Goal: Task Accomplishment & Management: Complete application form

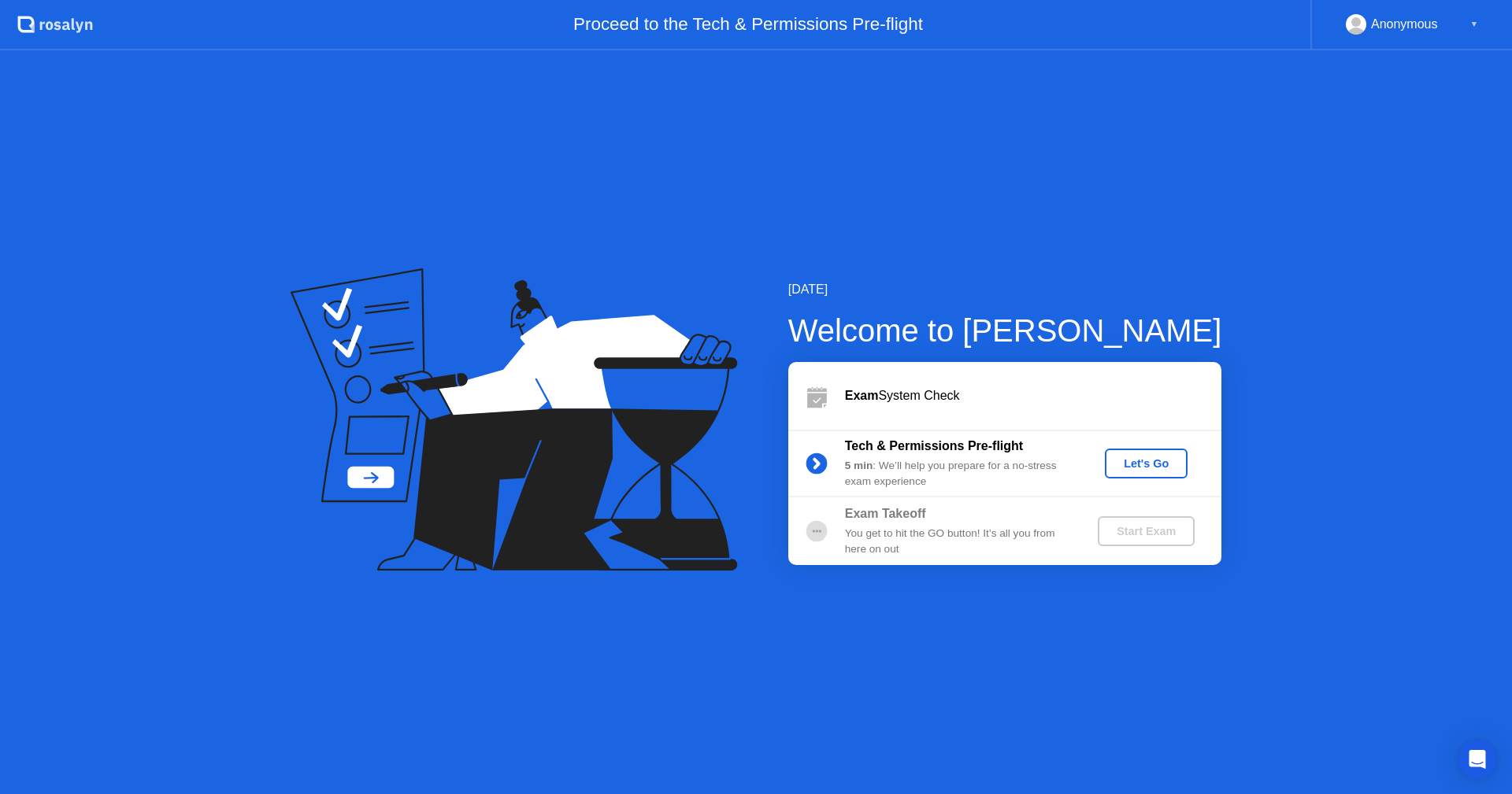
click at [1411, 34] on div "Anonymous" at bounding box center [1404, 25] width 67 height 20
click at [1468, 27] on div "Anonymous ▼" at bounding box center [1411, 25] width 132 height 20
click at [1476, 22] on div "▼" at bounding box center [1474, 25] width 8 height 20
click at [1474, 22] on div "▼" at bounding box center [1474, 25] width 8 height 20
click at [1473, 22] on div "▼" at bounding box center [1474, 25] width 8 height 20
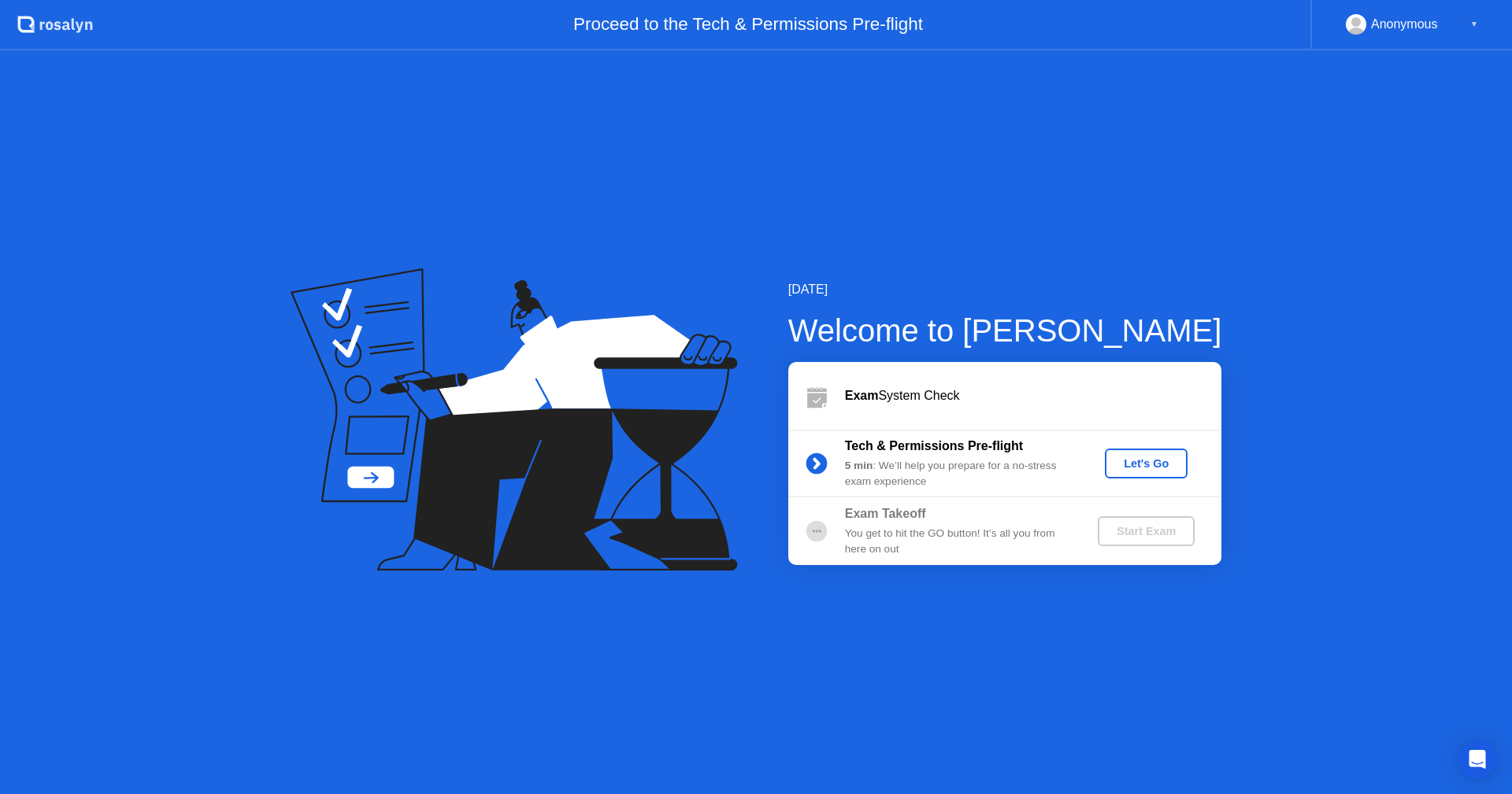
drag, startPoint x: 1459, startPoint y: 27, endPoint x: 1438, endPoint y: 86, distance: 62.6
click at [1448, 35] on div "Anonymous ▼" at bounding box center [1411, 25] width 201 height 51
click at [13, 38] on div ".st0{fill:#f0f8ff;} .st1{fill:#d4e3ff;} .st2{fill:#b4c2ff;} background" at bounding box center [47, 25] width 93 height 51
drag, startPoint x: 274, startPoint y: 35, endPoint x: 647, endPoint y: 41, distance: 373.0
click at [368, 37] on div "Proceed to the Tech & Permissions Pre-flight" at bounding box center [701, 25] width 1218 height 51
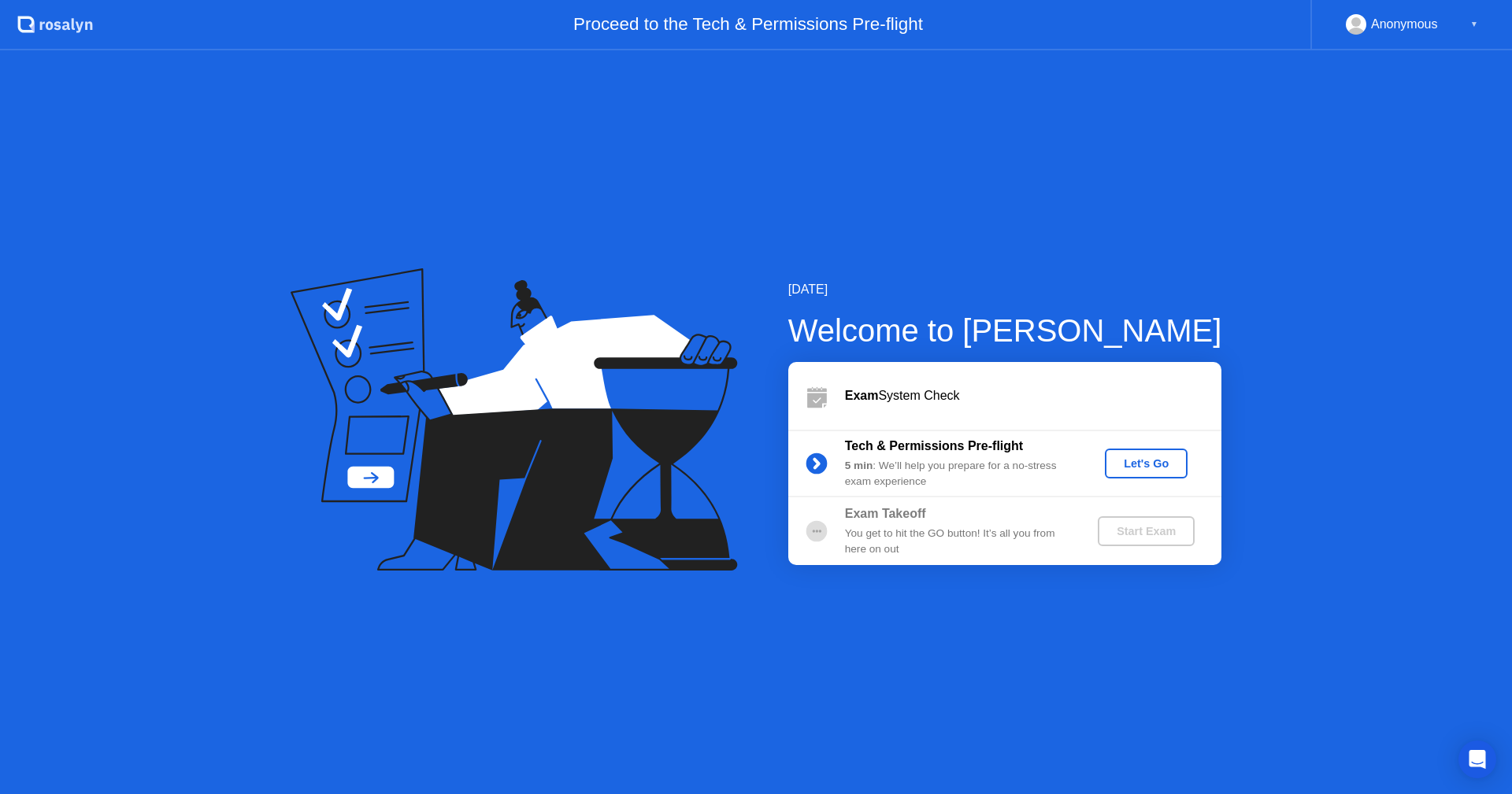
drag, startPoint x: 647, startPoint y: 41, endPoint x: 799, endPoint y: 13, distance: 154.6
click at [688, 34] on div "Proceed to the Tech & Permissions Pre-flight" at bounding box center [701, 25] width 1218 height 51
click at [846, 107] on app-layout-with-header ".st0{fill:#f0f8ff;} .st1{fill:#d4e3ff;} .st2{fill:#b4c2ff;} background Proceed …" at bounding box center [756, 397] width 1512 height 794
click at [699, 468] on div "[DATE] Welcome to [PERSON_NAME] Exam System Check Tech & Permissions Pre-flight…" at bounding box center [756, 422] width 1512 height 743
drag, startPoint x: 347, startPoint y: 630, endPoint x: 675, endPoint y: 802, distance: 370.4
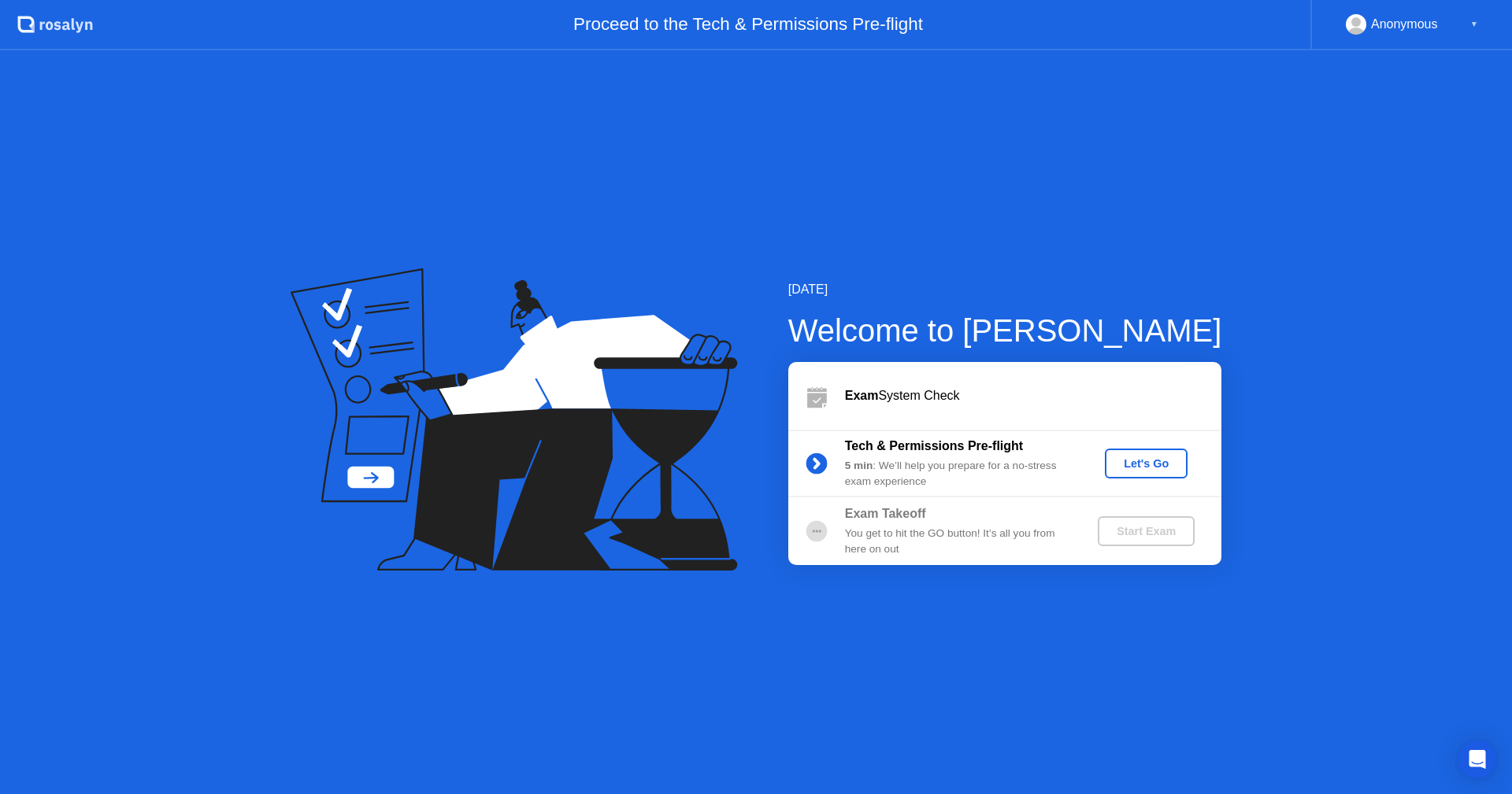
click at [425, 793] on html ".st0{fill:#f0f8ff;} .st1{fill:#d4e3ff;} .st2{fill:#b4c2ff;} background Proceed …" at bounding box center [756, 397] width 1512 height 794
drag, startPoint x: 675, startPoint y: 802, endPoint x: 926, endPoint y: 556, distance: 351.4
click at [849, 682] on div "[DATE] Welcome to [PERSON_NAME] Exam System Check Tech & Permissions Pre-flight…" at bounding box center [756, 422] width 1512 height 743
drag, startPoint x: 926, startPoint y: 556, endPoint x: 912, endPoint y: 399, distance: 157.6
click at [926, 470] on div "Exam System Check Tech & Permissions Pre-flight 5 min : We’ll help you prepare …" at bounding box center [1005, 463] width 433 height 203
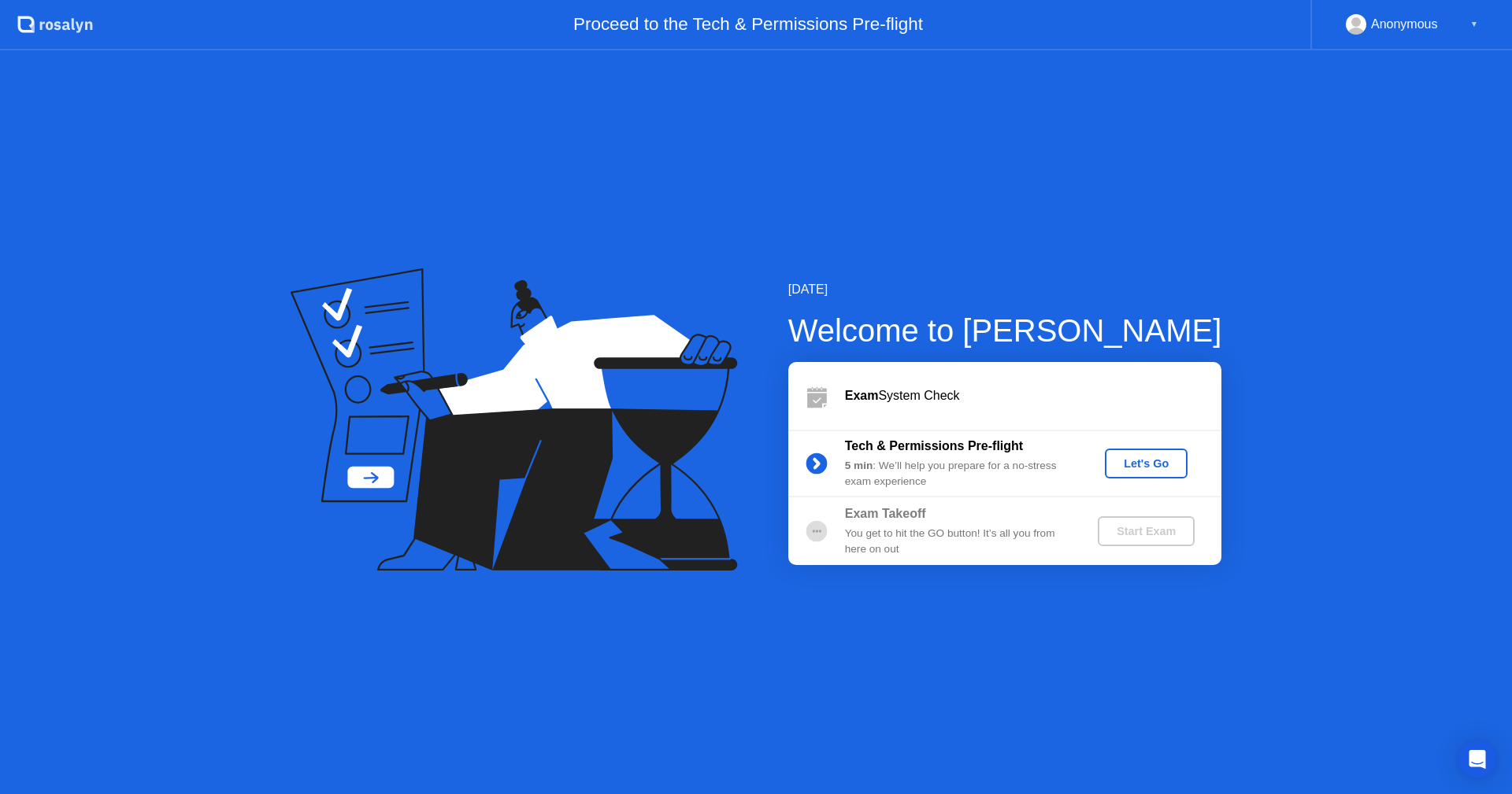
drag, startPoint x: 883, startPoint y: 330, endPoint x: 1157, endPoint y: 443, distance: 296.4
click at [957, 293] on div "[DATE] Welcome to [PERSON_NAME] Exam System Check Tech & Permissions Pre-flight…" at bounding box center [980, 422] width 484 height 285
click at [1146, 541] on div "Exam System Check Tech & Permissions Pre-flight 5 min : We’ll help you prepare …" at bounding box center [1005, 463] width 433 height 203
click at [1129, 532] on div "Exam Takeoff You get to hit the GO button! It’s all you from here on out Start …" at bounding box center [1005, 531] width 433 height 68
click at [1131, 468] on button "Let's Go" at bounding box center [1146, 463] width 83 height 30
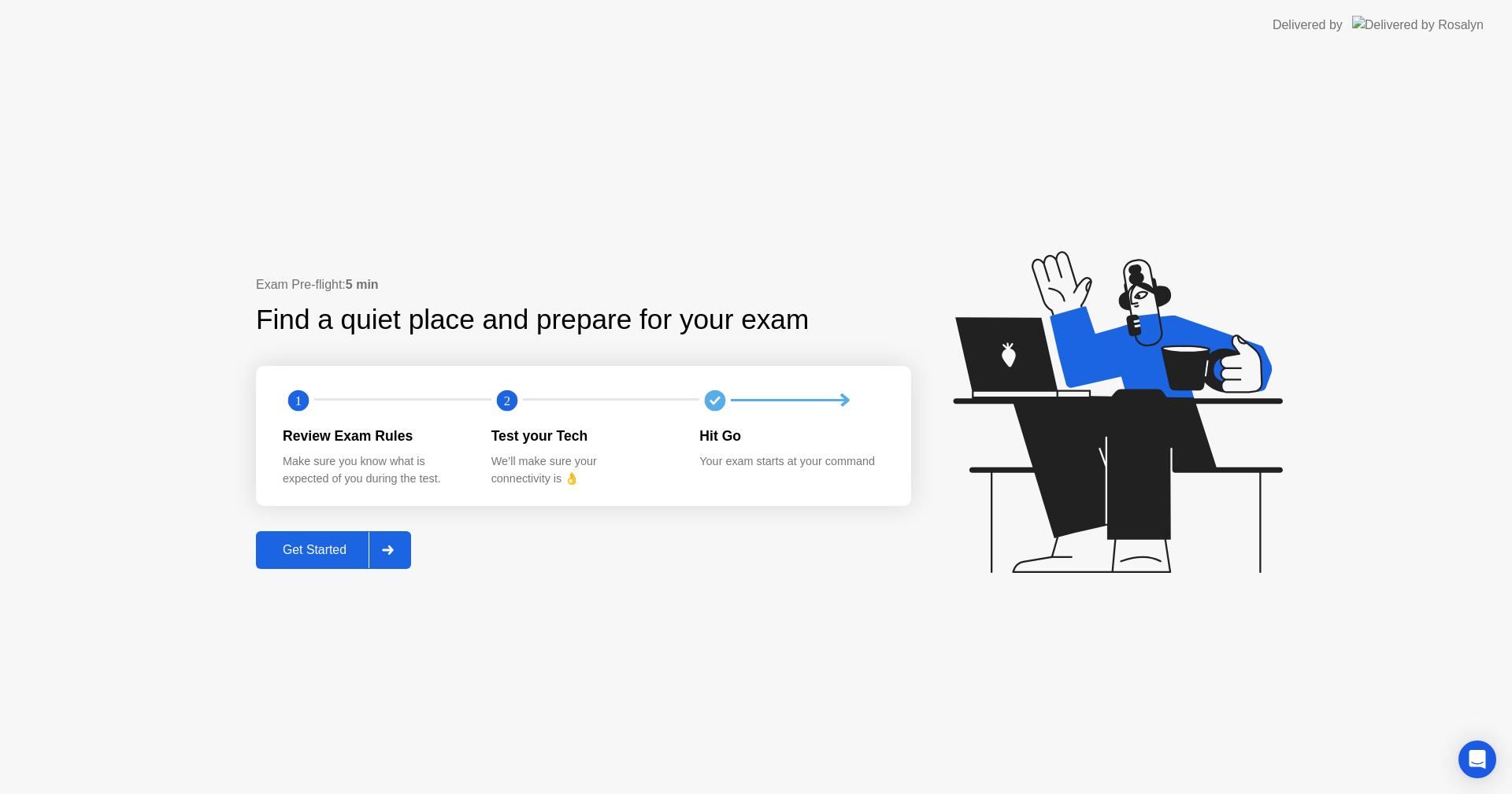
drag, startPoint x: 1416, startPoint y: 37, endPoint x: 1340, endPoint y: 40, distance: 76.1
click at [1402, 36] on div "Delivered by" at bounding box center [1377, 25] width 211 height 51
click at [629, 140] on div "Exam Pre-flight: 5 min Find a quiet place and prepare for your exam 1 2 Review …" at bounding box center [756, 422] width 1512 height 743
drag, startPoint x: 421, startPoint y: 278, endPoint x: 569, endPoint y: 472, distance: 244.0
click at [442, 308] on div "Exam Pre-flight: 5 min Find a quiet place and prepare for your exam 1 2 Review …" at bounding box center [756, 422] width 1512 height 743
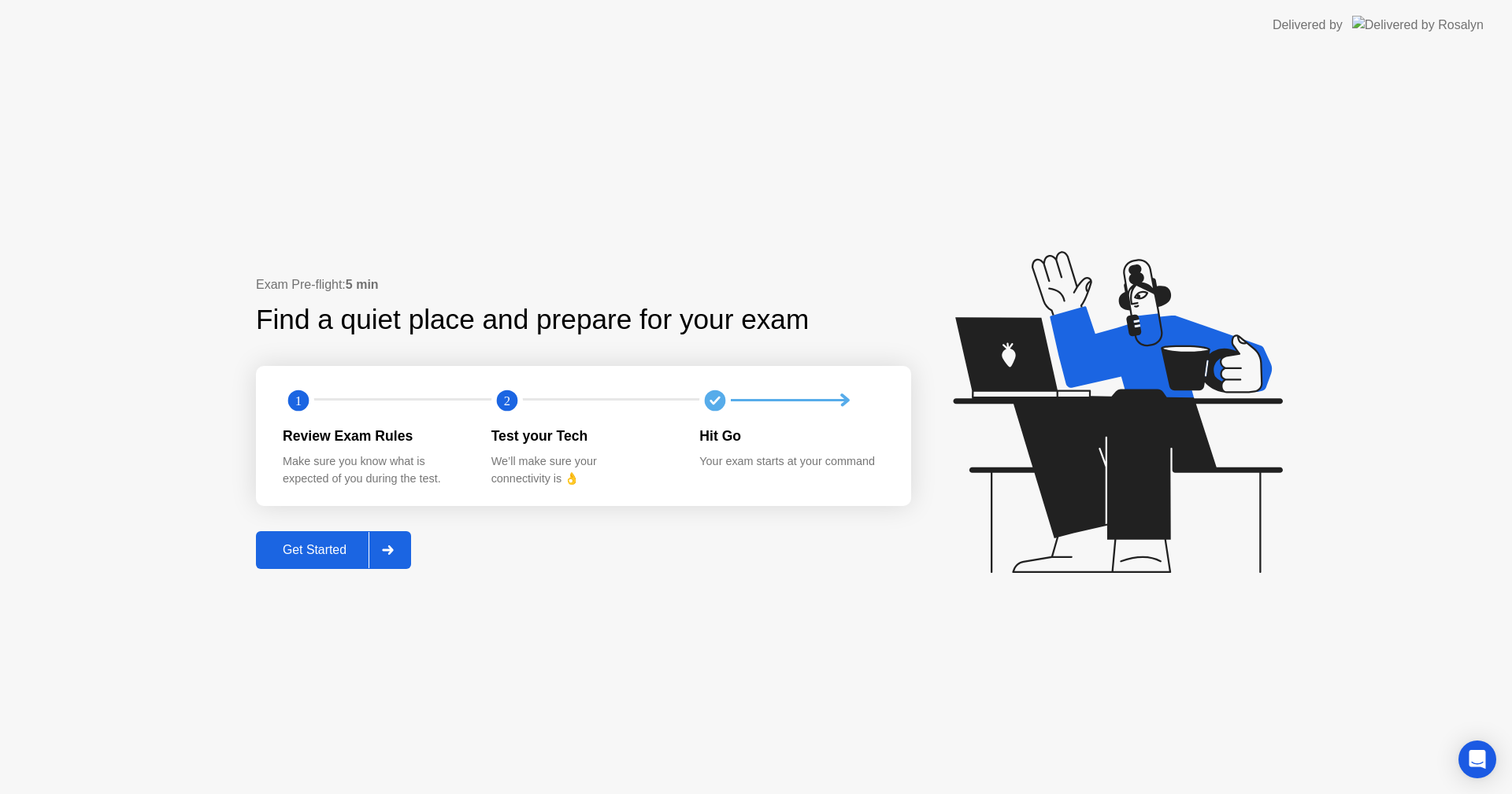
drag, startPoint x: 569, startPoint y: 472, endPoint x: 313, endPoint y: 538, distance: 264.4
click at [524, 482] on div "1 2 Review Exam Rules Make sure you know what is expected of you during the tes…" at bounding box center [583, 436] width 655 height 141
click at [338, 428] on div "Review Exam Rules" at bounding box center [374, 435] width 184 height 20
click at [529, 457] on div "Test your Tech We’ll make sure your connectivity is 👌" at bounding box center [596, 457] width 209 height 63
drag, startPoint x: 580, startPoint y: 463, endPoint x: 586, endPoint y: 495, distance: 32.6
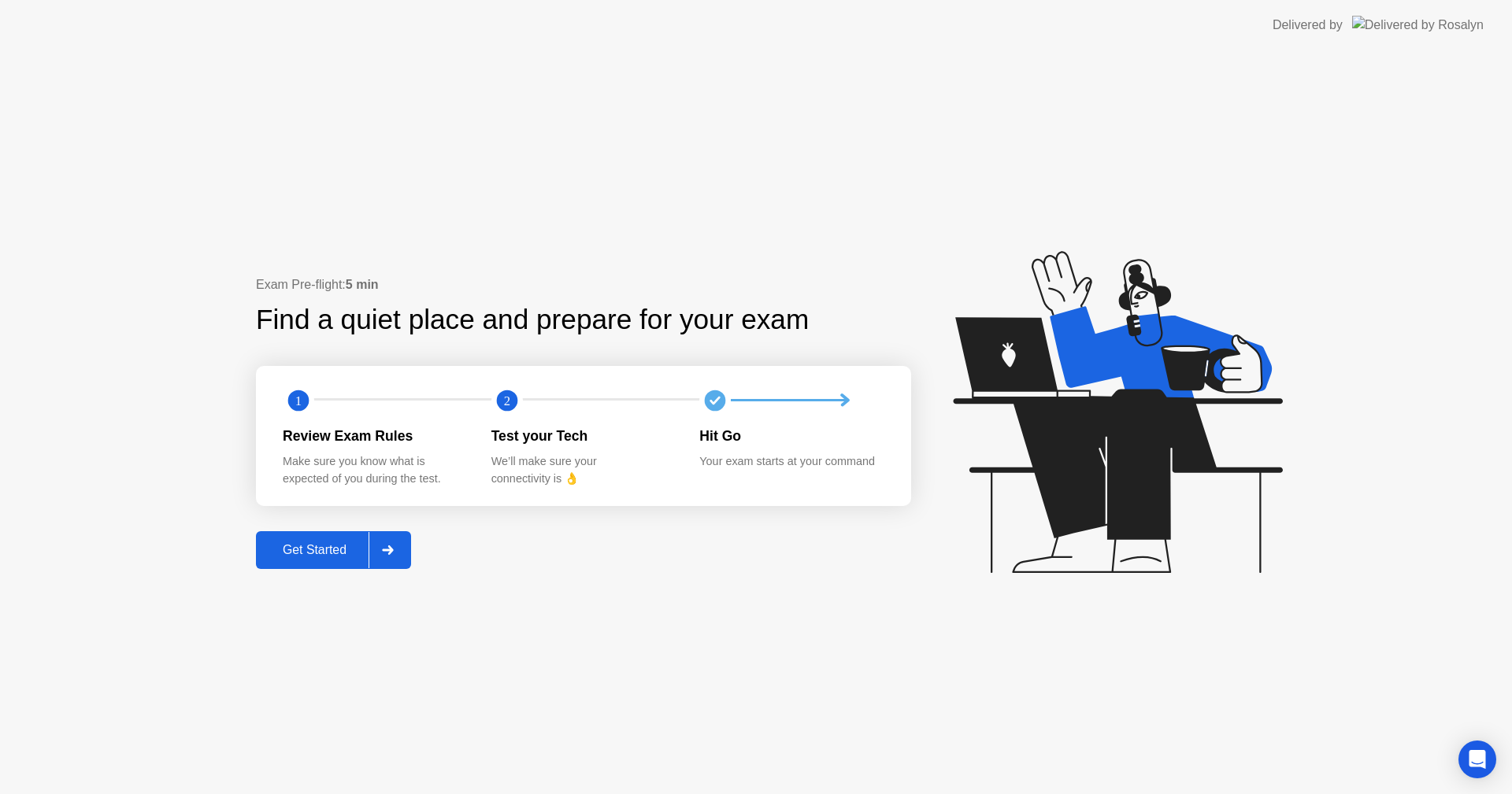
click at [580, 482] on div "We’ll make sure your connectivity is 👌" at bounding box center [583, 470] width 184 height 34
drag, startPoint x: 586, startPoint y: 495, endPoint x: 452, endPoint y: 528, distance: 138.0
click at [571, 507] on div "Exam Pre-flight: 5 min Find a quiet place and prepare for your exam 1 2 Review …" at bounding box center [583, 422] width 655 height 293
click at [382, 541] on div at bounding box center [388, 550] width 38 height 36
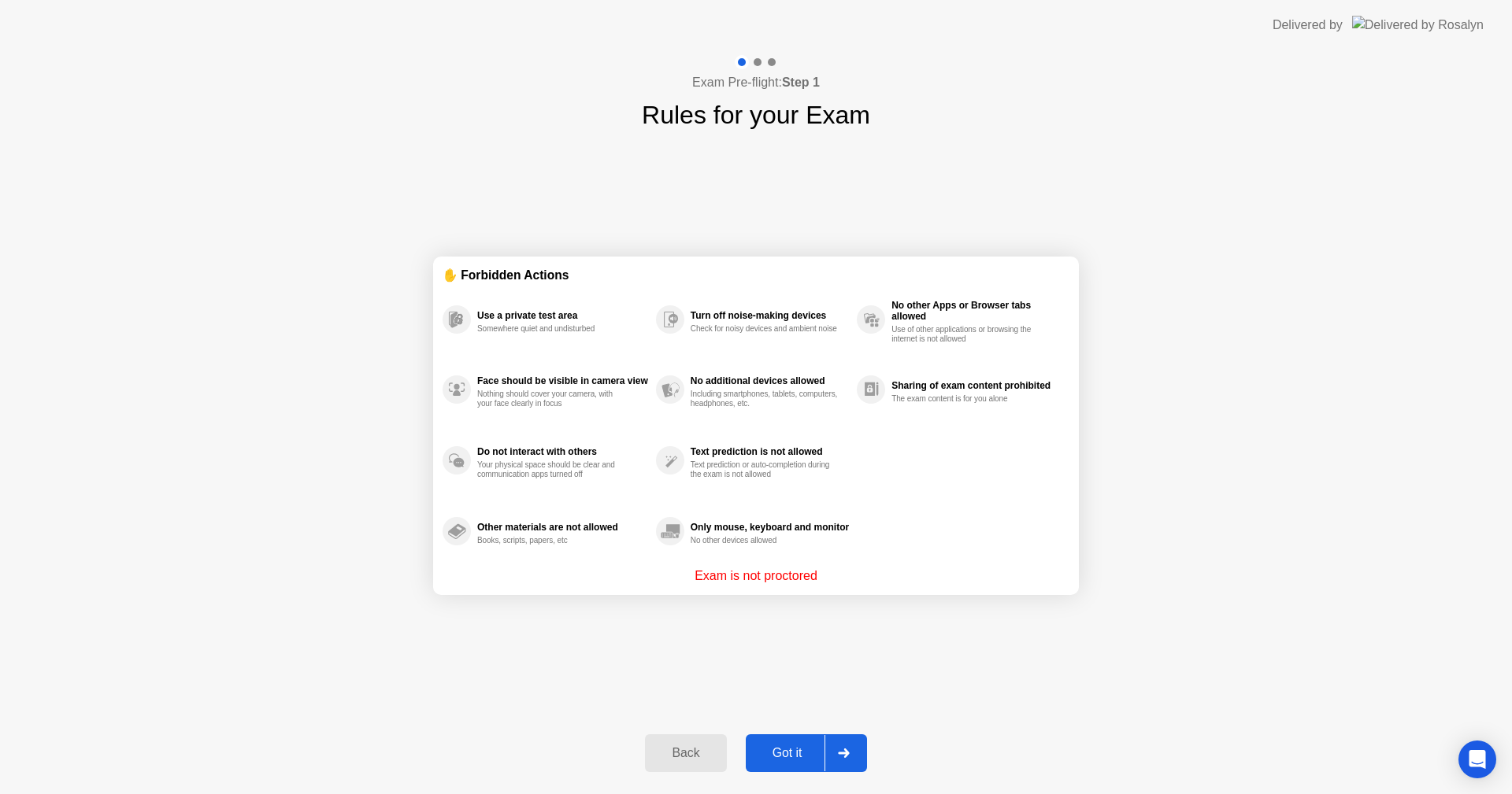
drag, startPoint x: 670, startPoint y: 521, endPoint x: 684, endPoint y: 549, distance: 31.3
click at [690, 549] on div "Use a private test area Somewhere quiet and undisturbed Face should be visible …" at bounding box center [756, 425] width 627 height 282
drag, startPoint x: 498, startPoint y: 539, endPoint x: 749, endPoint y: 599, distance: 258.1
click at [588, 545] on div "Books, scripts, papers, etc" at bounding box center [552, 540] width 149 height 9
drag, startPoint x: 749, startPoint y: 599, endPoint x: 756, endPoint y: 605, distance: 9.2
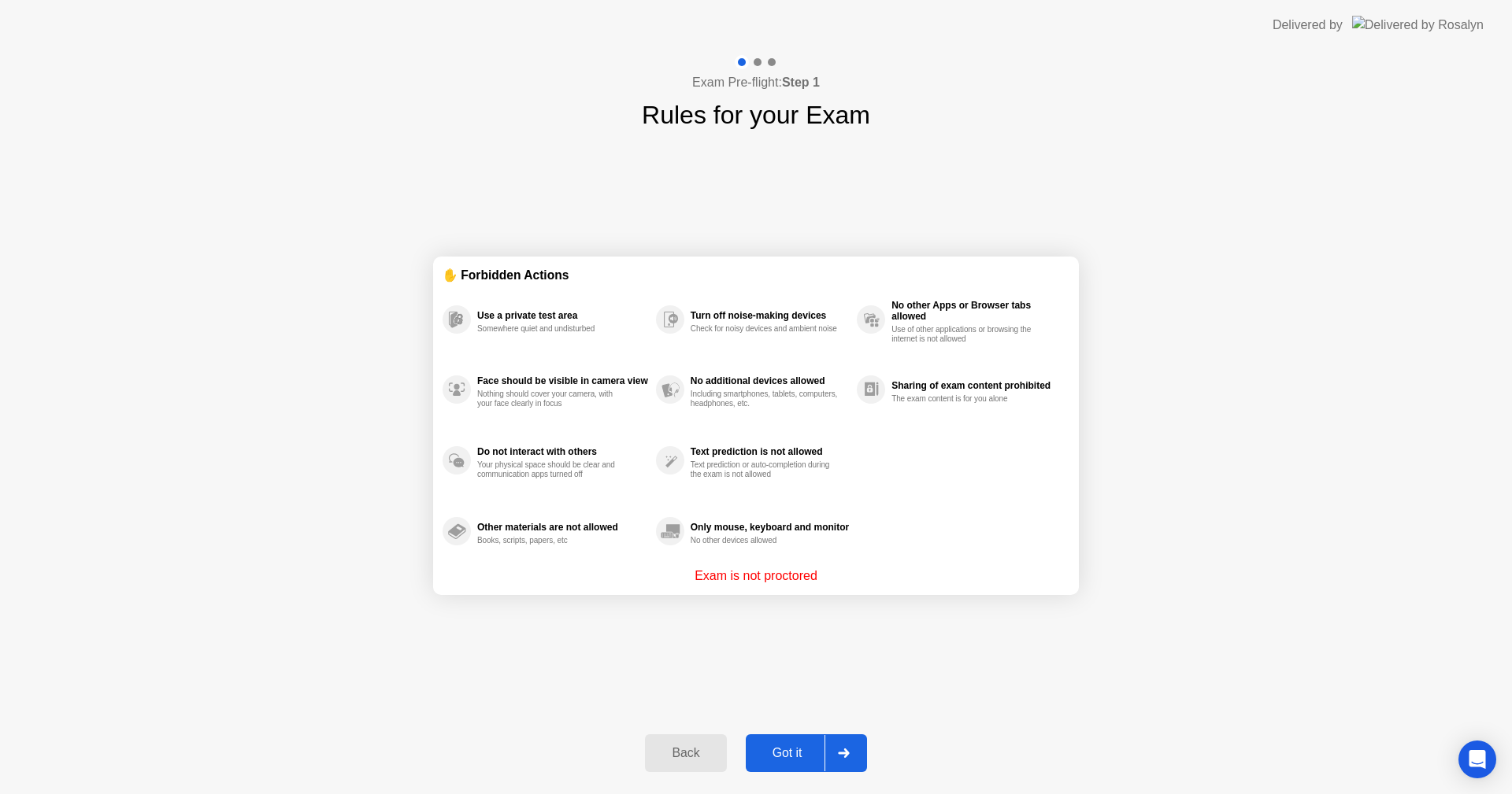
click at [756, 603] on div "✋ Forbidden Actions Use a private test area Somewhere quiet and undisturbed Fac…" at bounding box center [756, 425] width 646 height 583
drag, startPoint x: 718, startPoint y: 682, endPoint x: 704, endPoint y: 764, distance: 83.2
click at [716, 684] on div "✋ Forbidden Actions Use a private test area Somewhere quiet and undisturbed Fac…" at bounding box center [756, 425] width 646 height 583
click at [699, 756] on div "Back" at bounding box center [685, 753] width 72 height 14
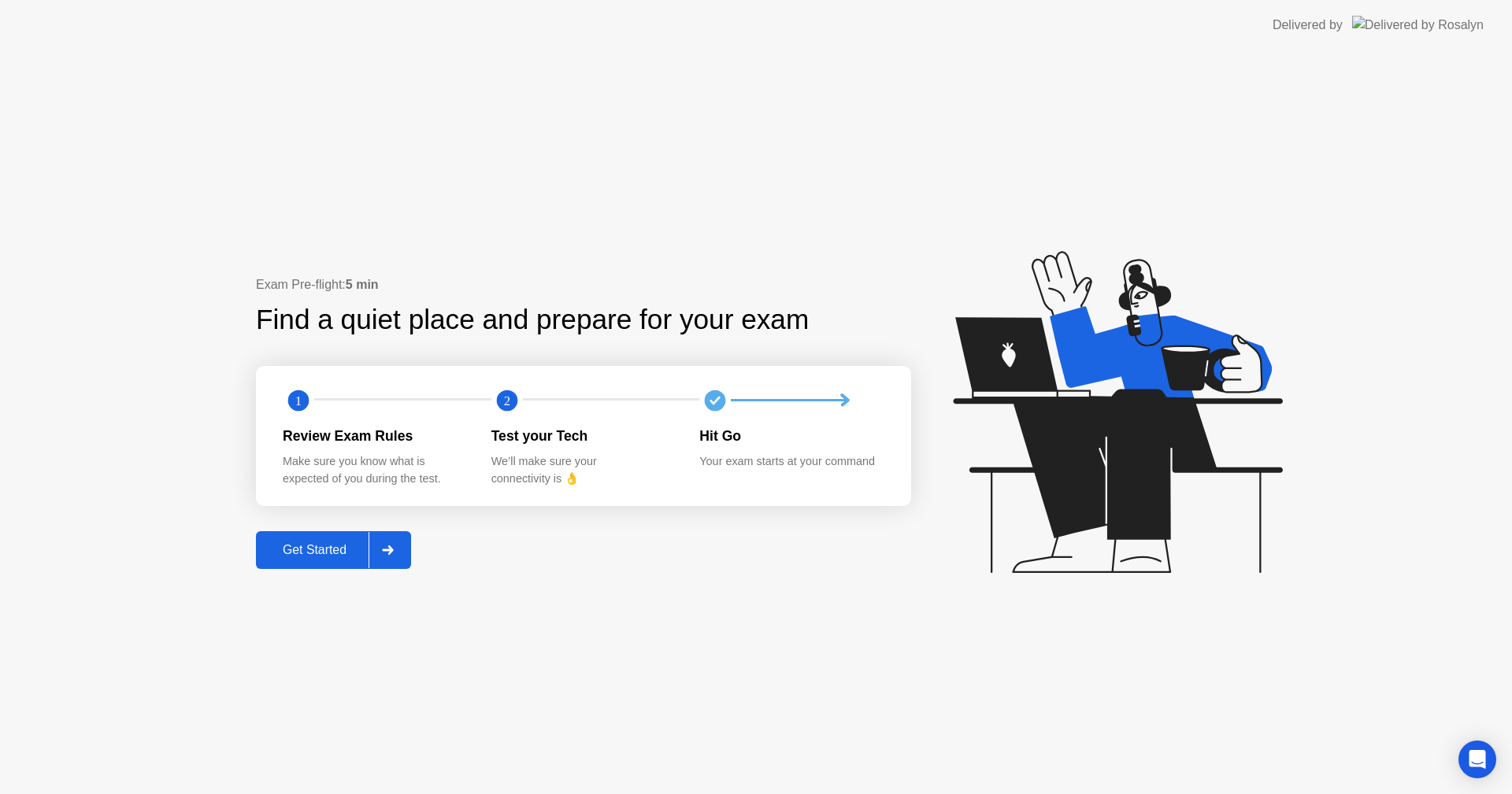
click at [387, 536] on div at bounding box center [388, 550] width 38 height 36
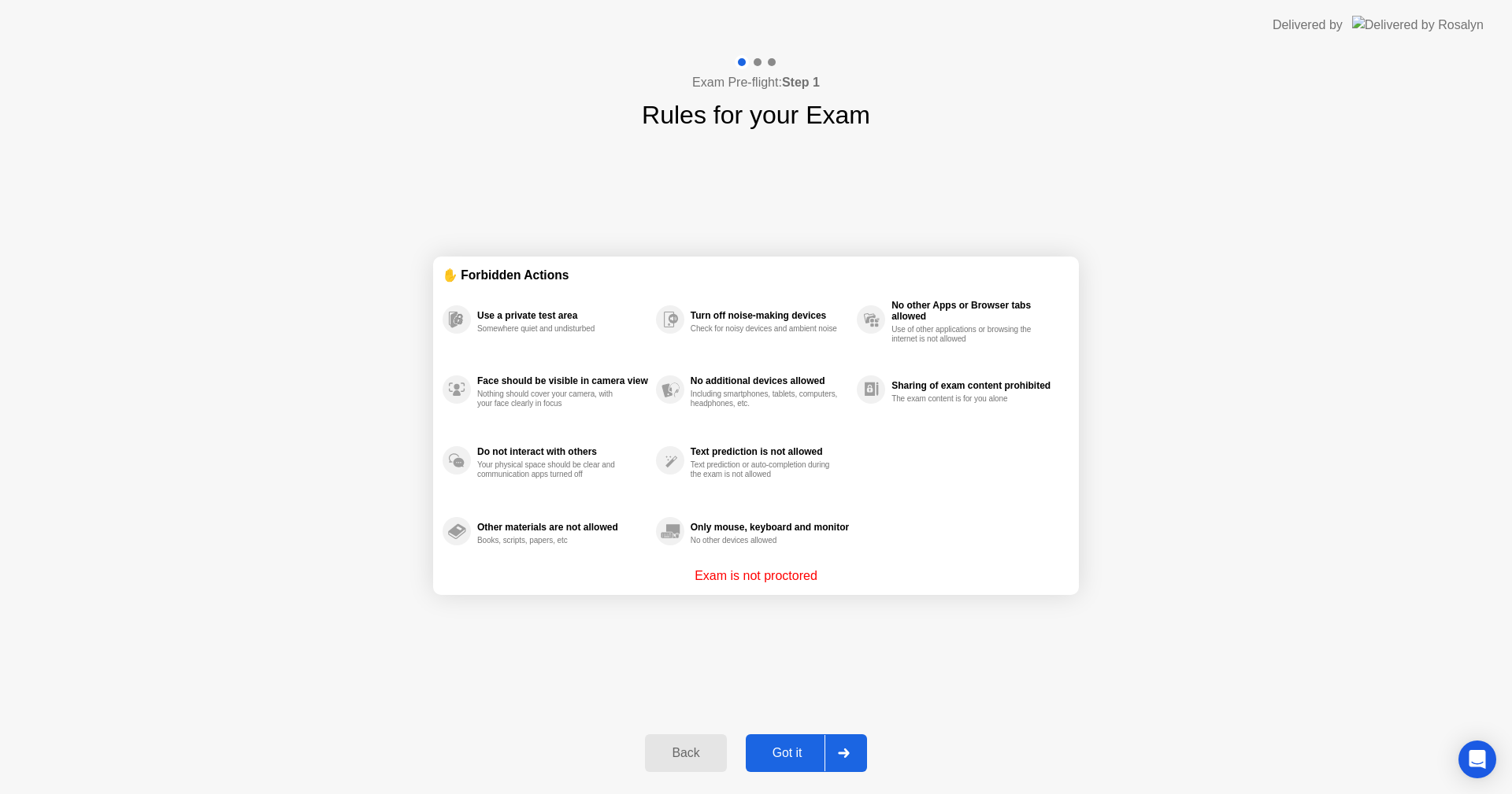
click at [844, 751] on icon at bounding box center [844, 753] width 12 height 9
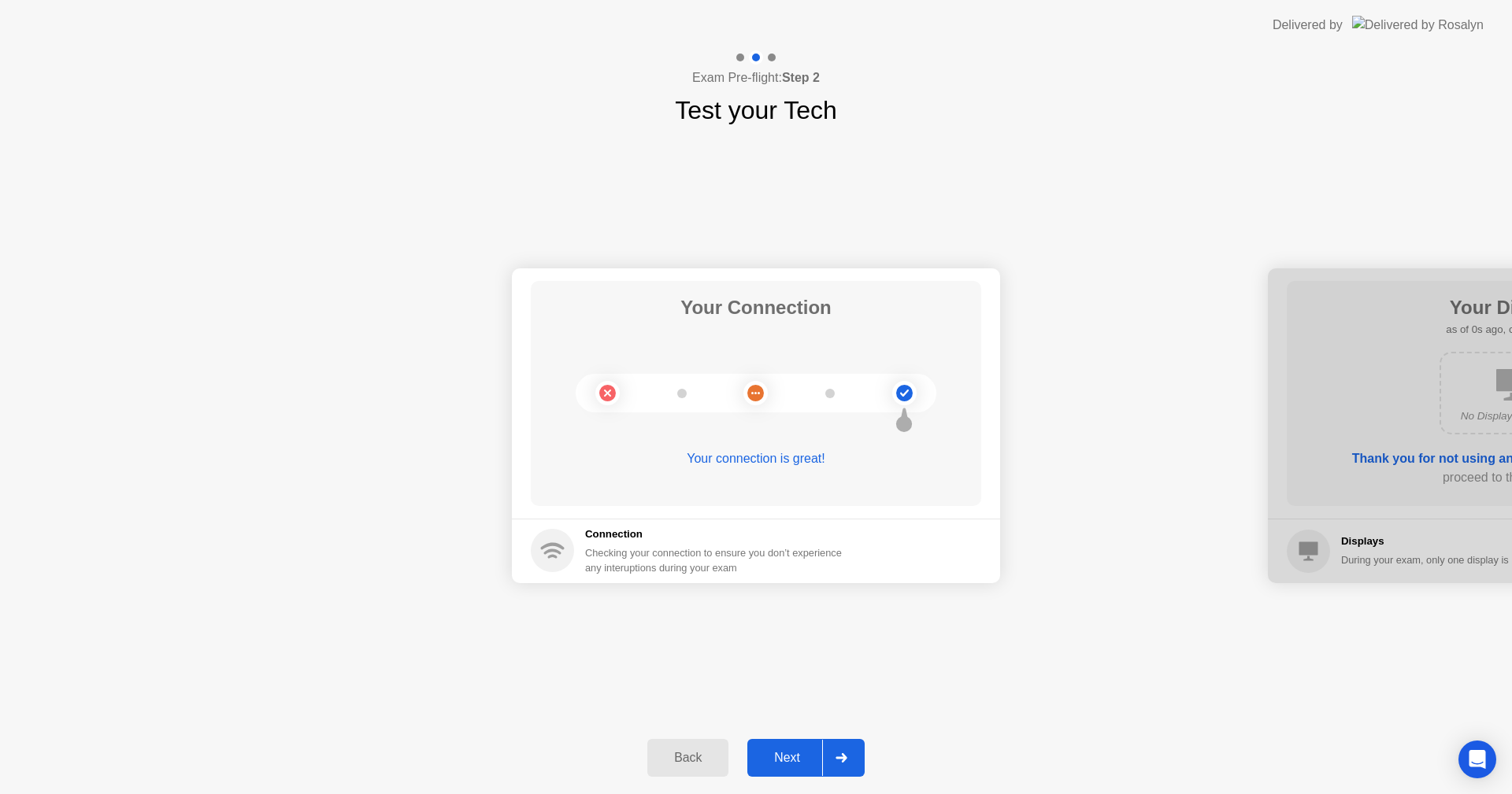
click at [817, 753] on div "Next" at bounding box center [787, 758] width 70 height 14
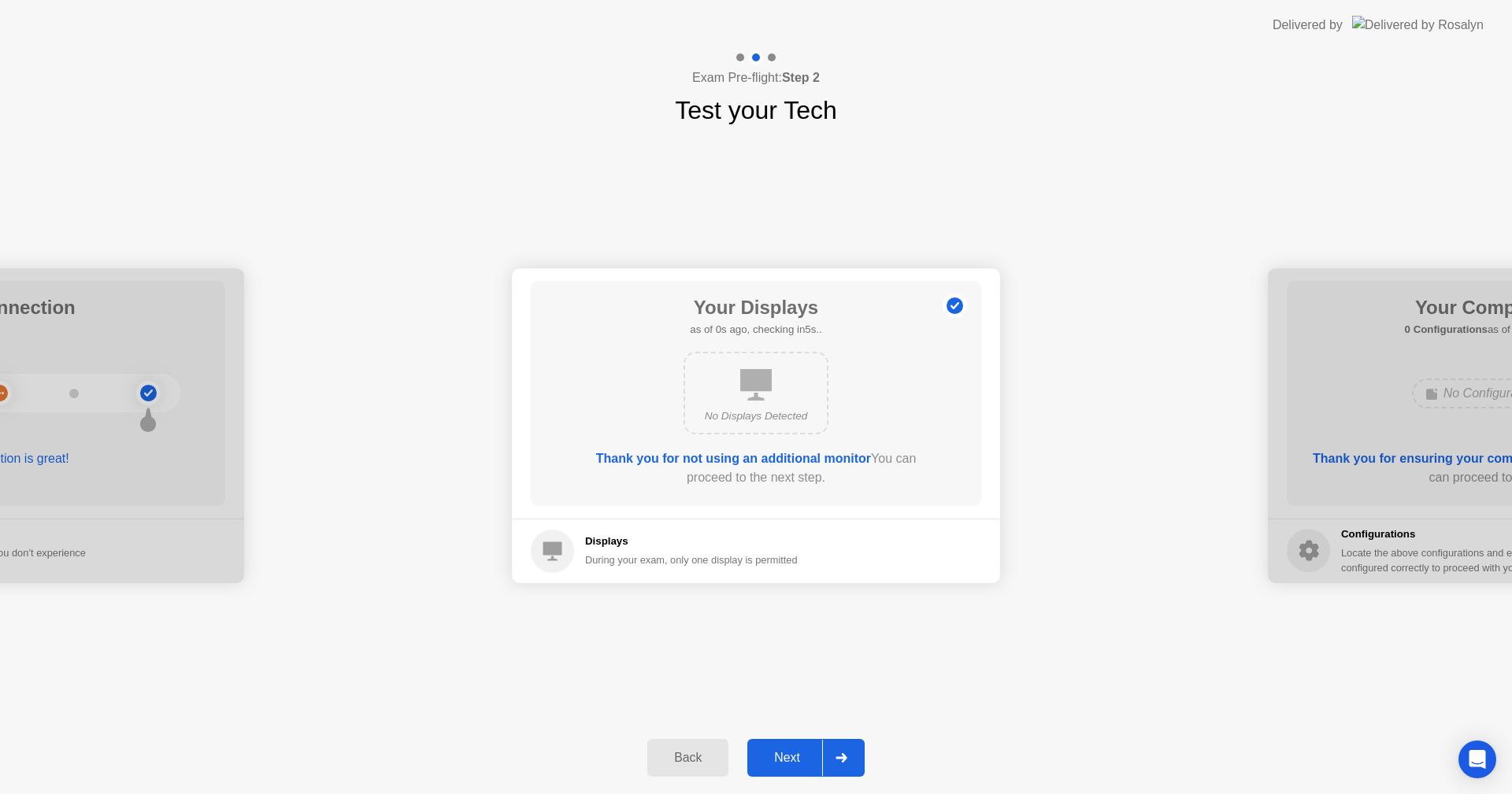
click at [817, 753] on div "Next" at bounding box center [787, 758] width 70 height 14
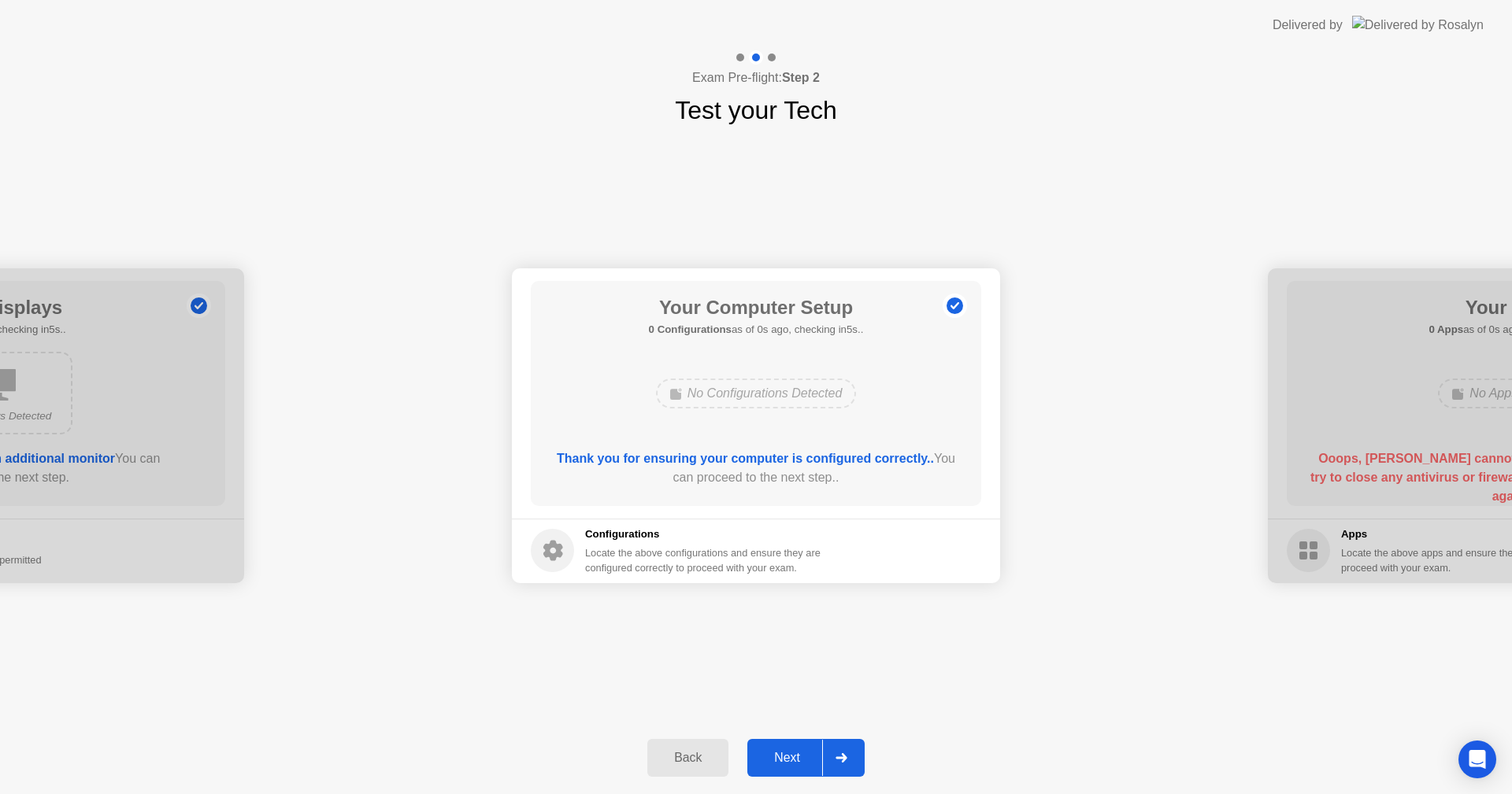
click at [817, 753] on div "Next" at bounding box center [787, 758] width 70 height 14
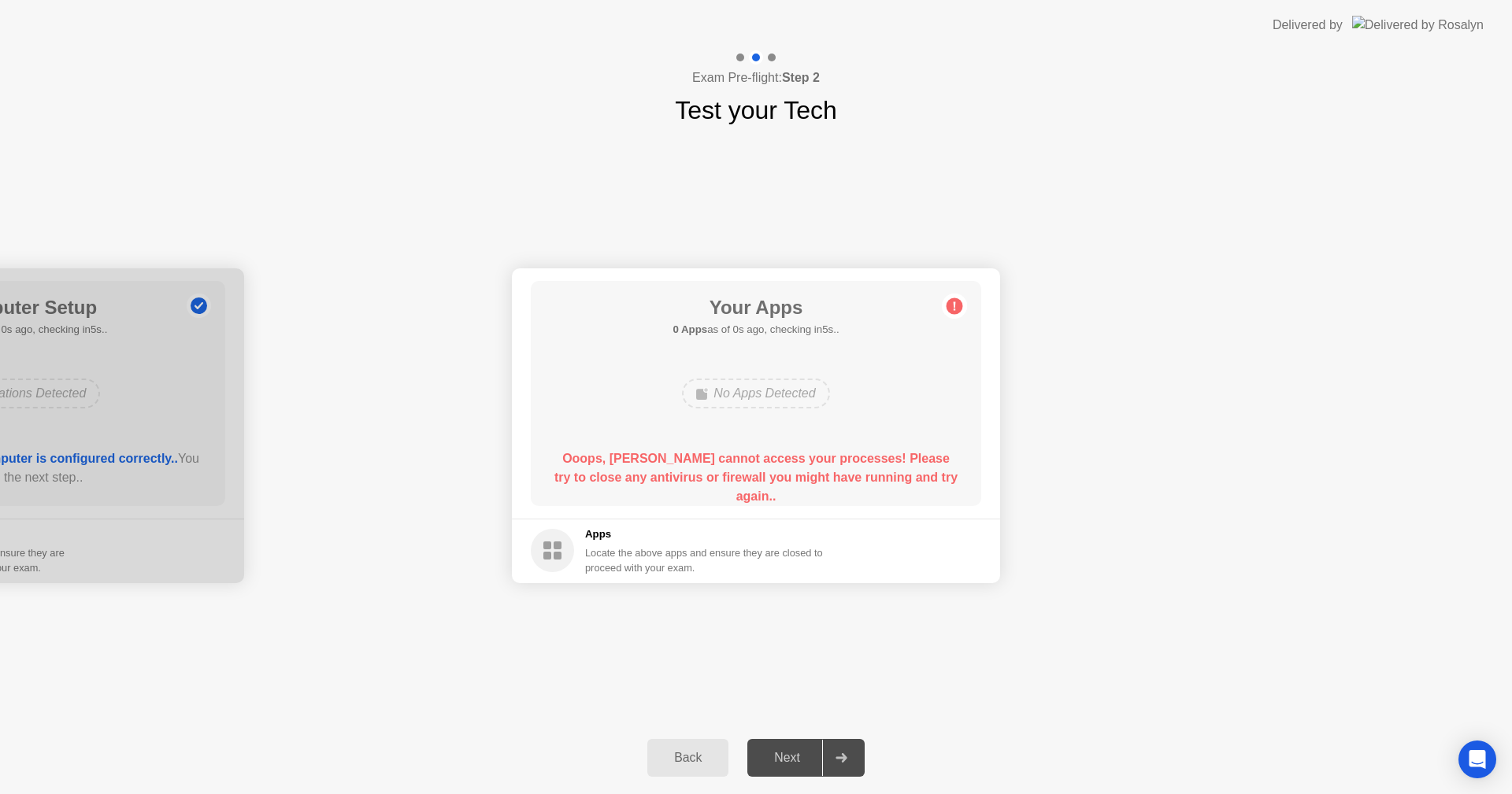
click at [815, 753] on div "Next" at bounding box center [787, 758] width 70 height 14
click at [814, 755] on div "Next" at bounding box center [787, 758] width 70 height 14
click at [1469, 757] on icon "Open Intercom Messenger" at bounding box center [1477, 759] width 20 height 20
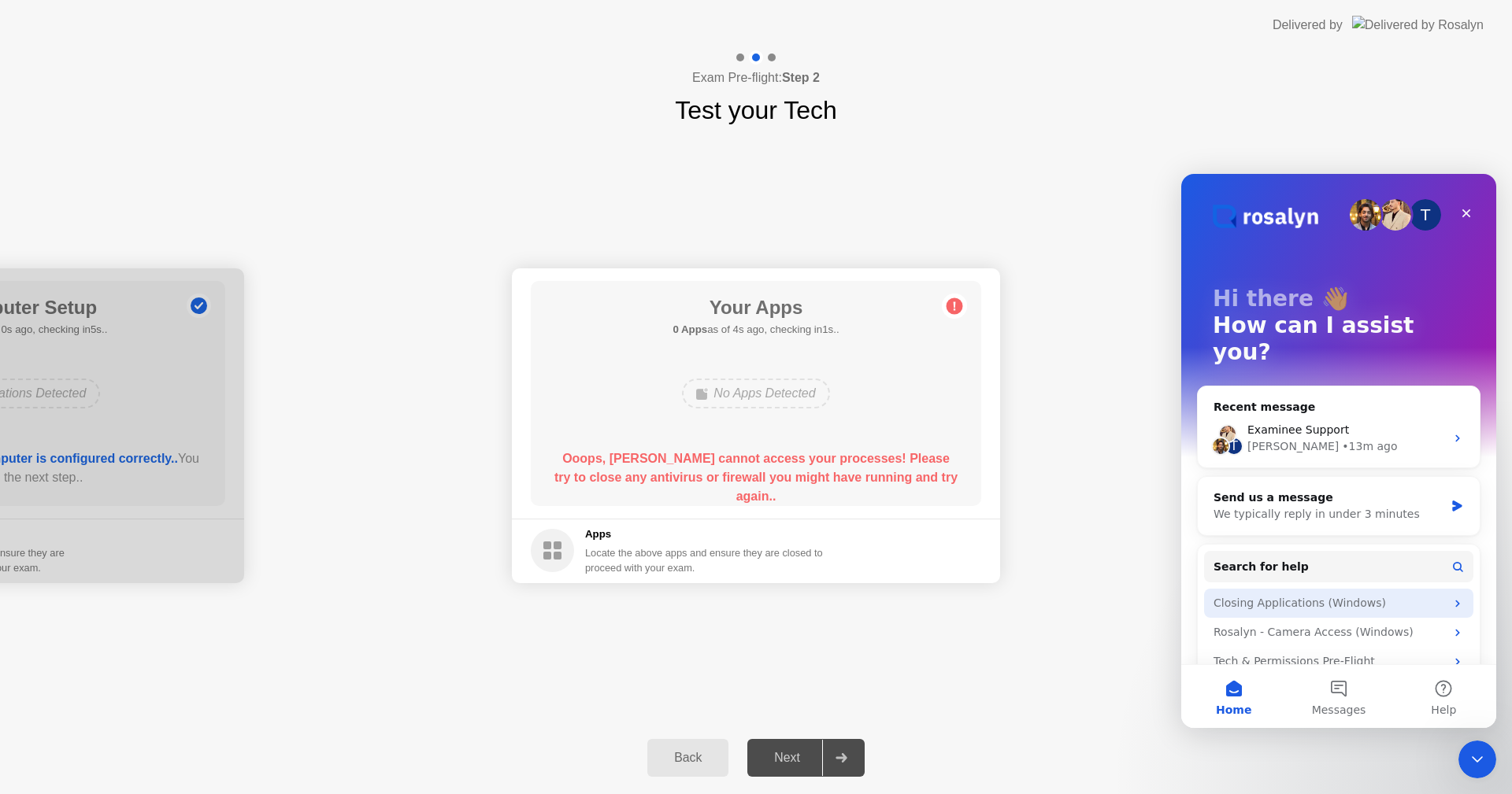
click at [1317, 595] on div "Closing Applications (Windows)" at bounding box center [1329, 604] width 232 height 17
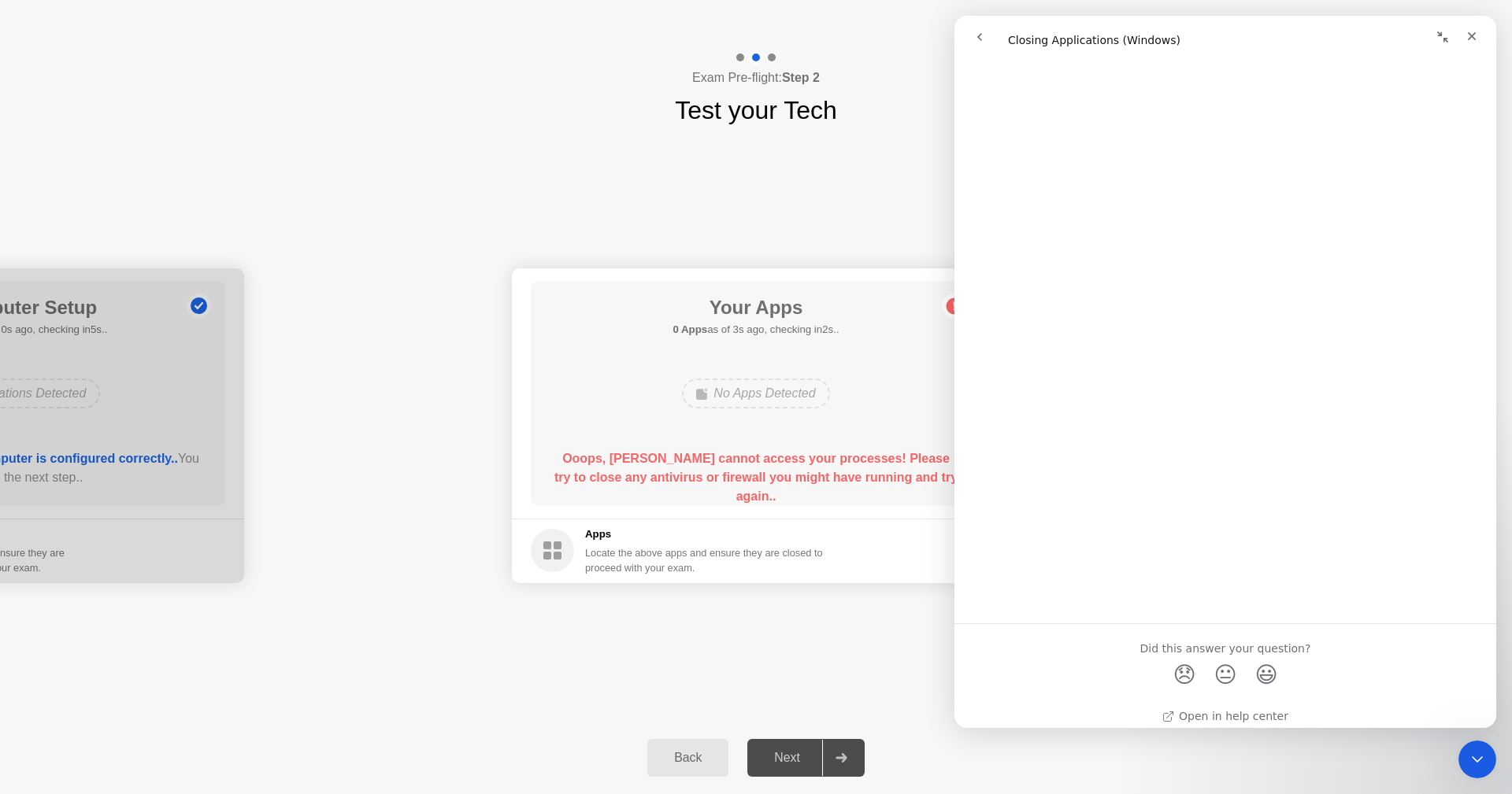
scroll to position [1606, 0]
click at [772, 366] on div "Your Apps 0 Apps as of 4s ago, checking in1s.. No Apps Detected Ooops, [PERSON_…" at bounding box center [756, 393] width 450 height 225
click at [739, 514] on main "Your Apps Searching for disallowed apps... No Apps Detected Ooops, [PERSON_NAME…" at bounding box center [756, 393] width 488 height 250
click at [745, 513] on main "Your Apps 0 Apps as of 0s ago, checking in5s.. No Apps Detected Ooops, [PERSON_…" at bounding box center [756, 393] width 488 height 250
click at [745, 506] on main "Your Apps 0 Apps as of 0s ago, checking in5s.. No Apps Detected Ooops, [PERSON_…" at bounding box center [756, 393] width 488 height 250
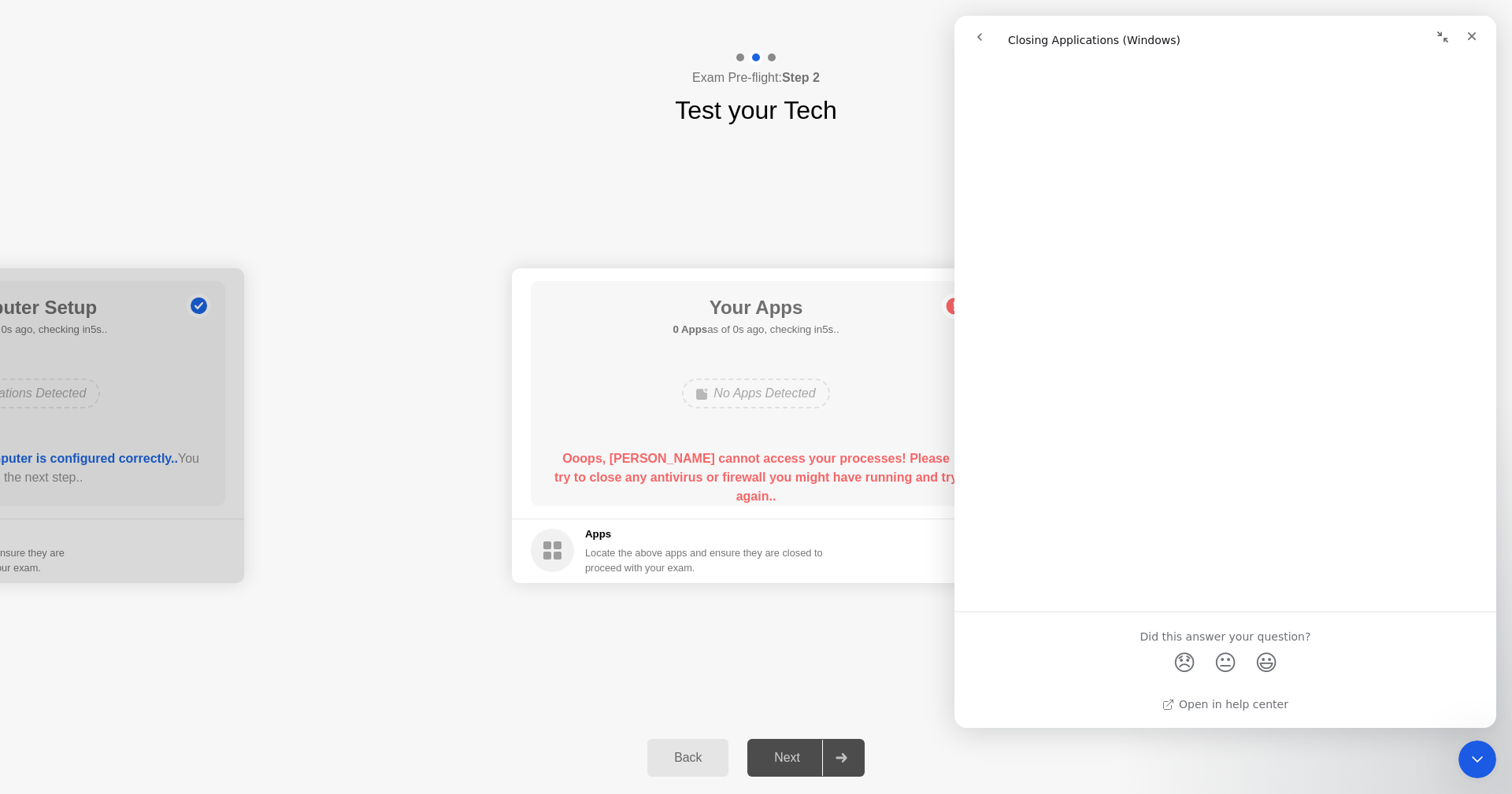
click at [745, 503] on div "Your Apps 0 Apps as of 0s ago, checking in5s.. No Apps Detected Ooops, [PERSON_…" at bounding box center [756, 393] width 450 height 225
click at [746, 492] on div "Your Apps 0 Apps as of 0s ago, checking in5s.. No Apps Detected Ooops, [PERSON_…" at bounding box center [756, 393] width 450 height 225
click at [746, 492] on div "Ooops, [PERSON_NAME] cannot access your processes! Please try to close any anti…" at bounding box center [756, 471] width 405 height 44
click at [1480, 29] on div "Close" at bounding box center [1472, 36] width 29 height 29
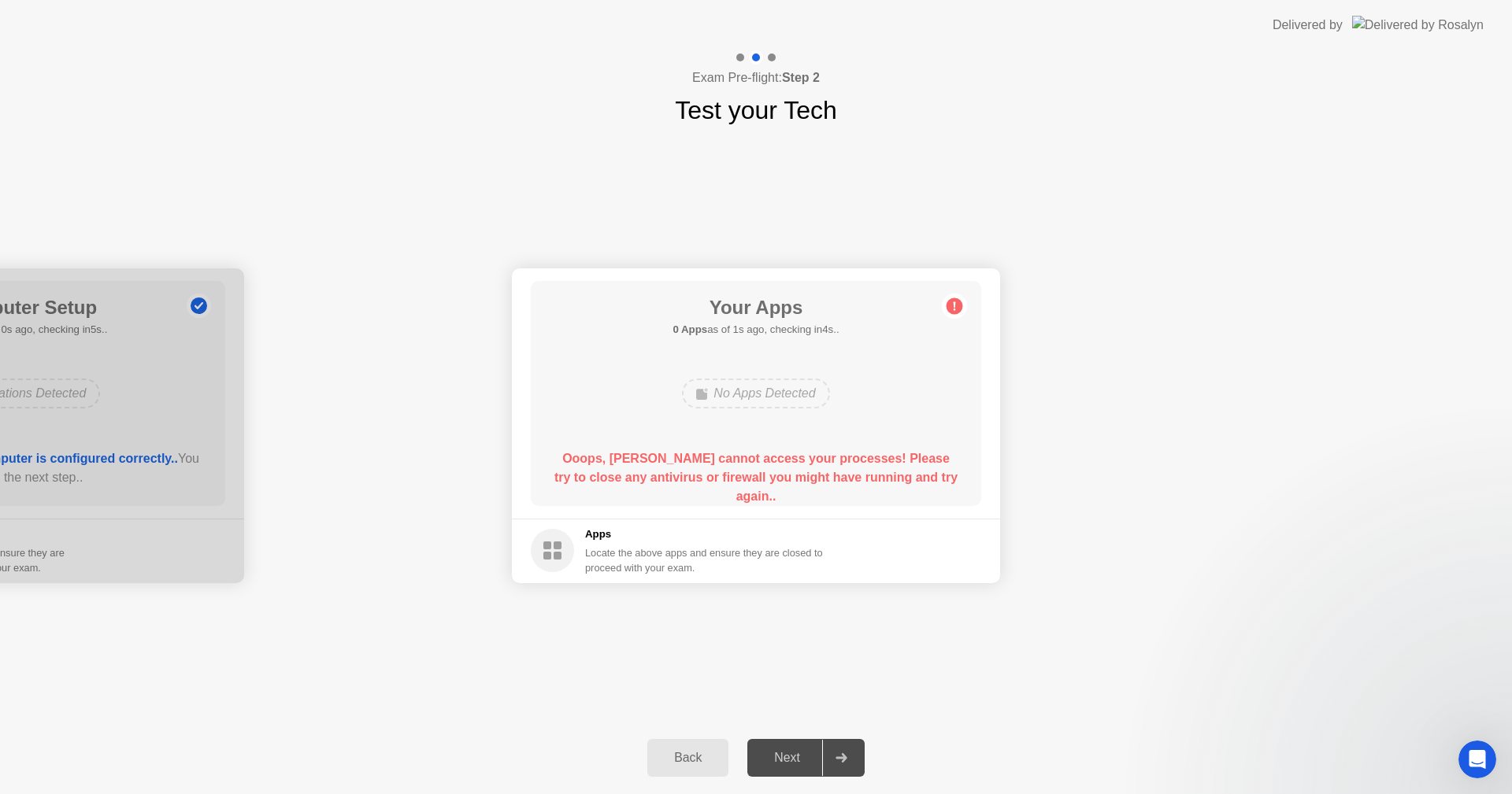
scroll to position [0, 0]
